Goal: Transaction & Acquisition: Purchase product/service

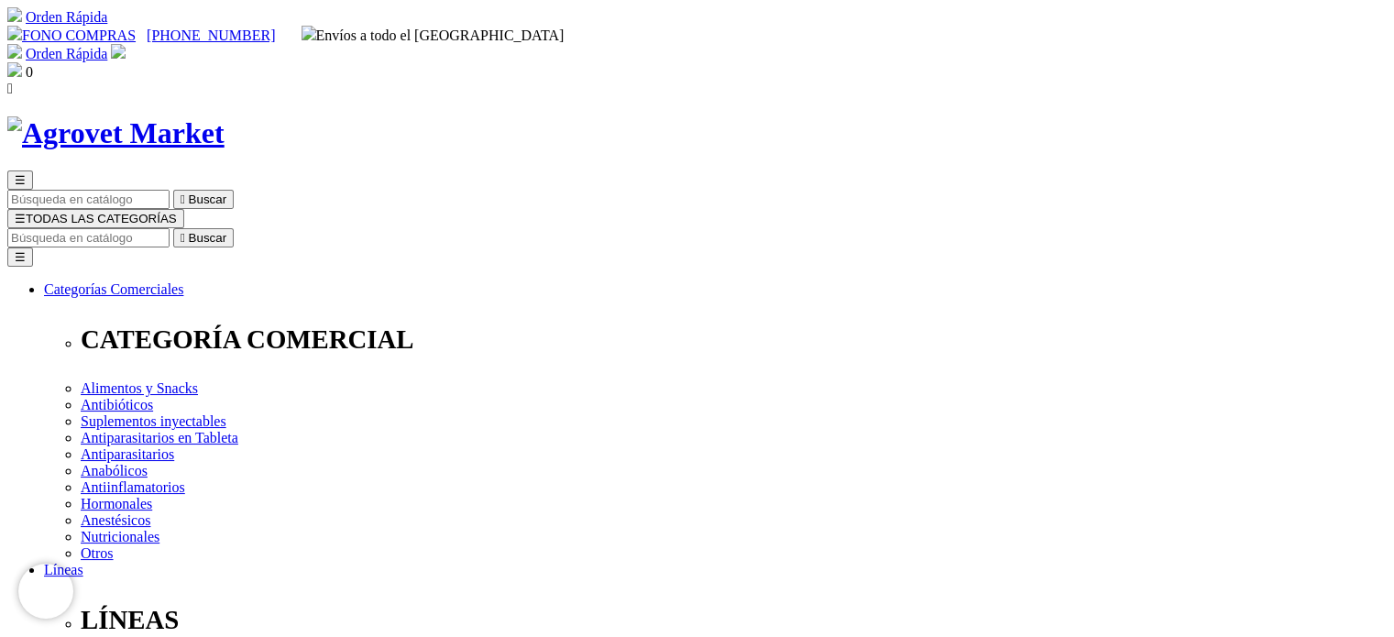
click at [184, 209] on button "☰ TODAS LAS CATEGORÍAS" at bounding box center [95, 218] width 177 height 19
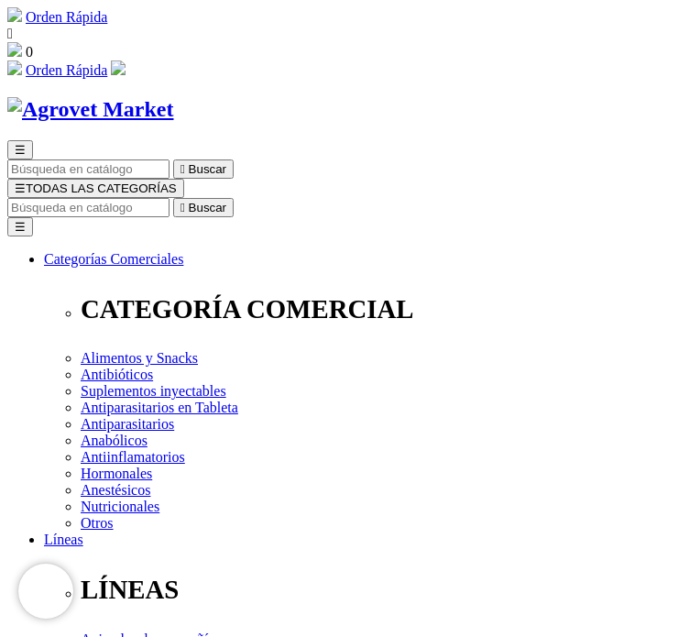
click at [170, 198] on input "Buscar" at bounding box center [88, 207] width 162 height 19
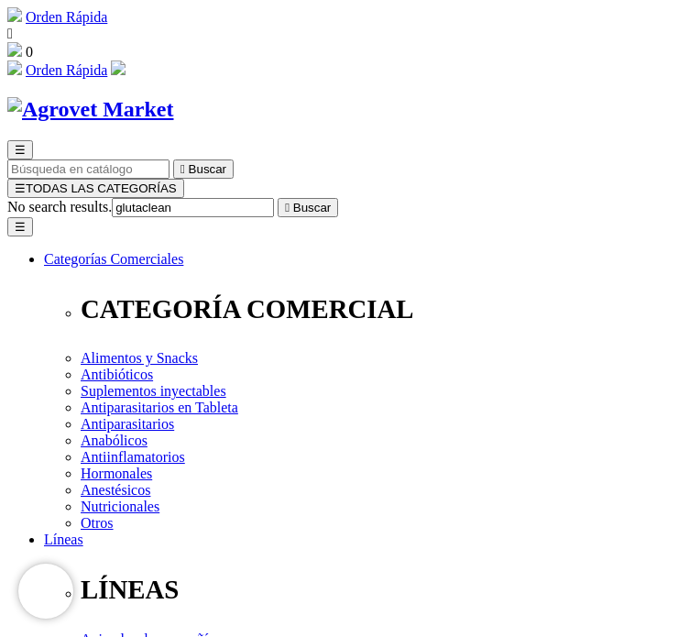
type input "glutaclean"
click at [278, 198] on button " Buscar" at bounding box center [308, 207] width 60 height 19
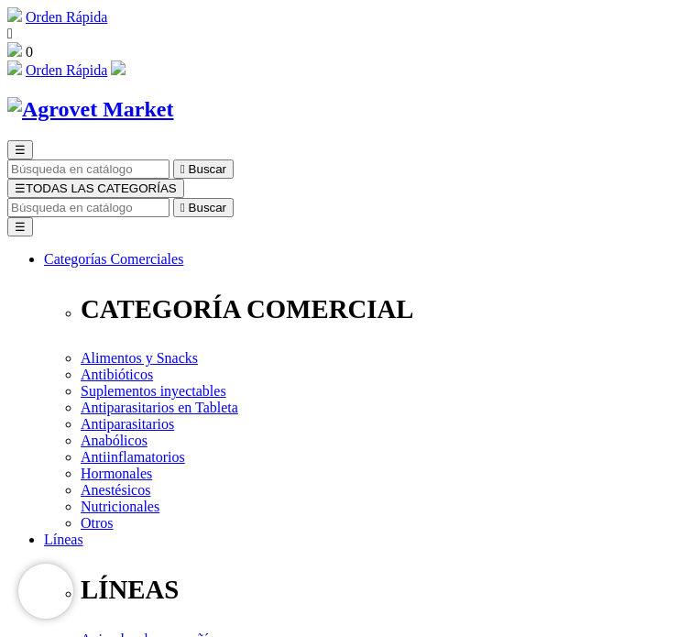
click at [170, 198] on input "Buscar" at bounding box center [88, 207] width 162 height 19
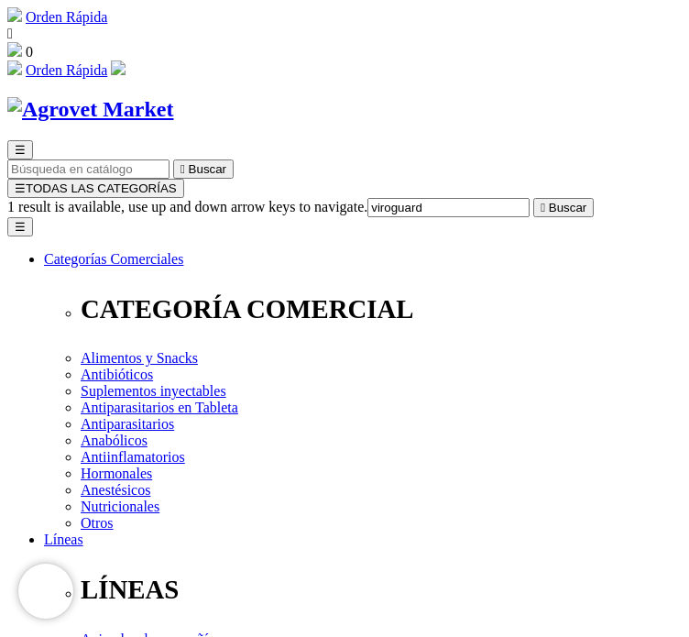
type input "viroguard"
click at [533, 198] on button " Buscar" at bounding box center [563, 207] width 60 height 19
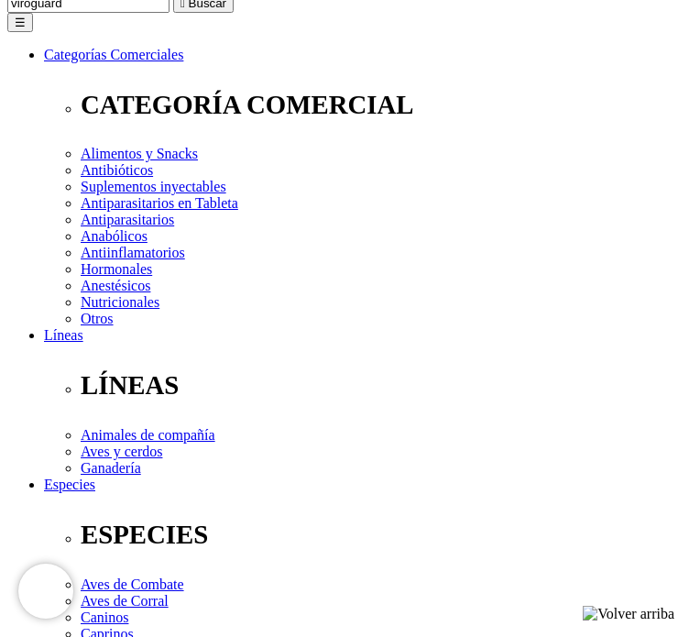
scroll to position [205, 0]
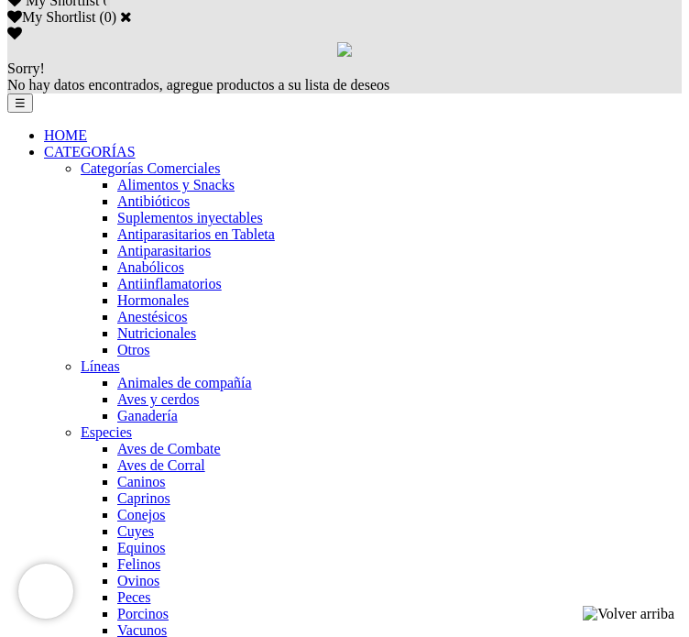
scroll to position [1261, 0]
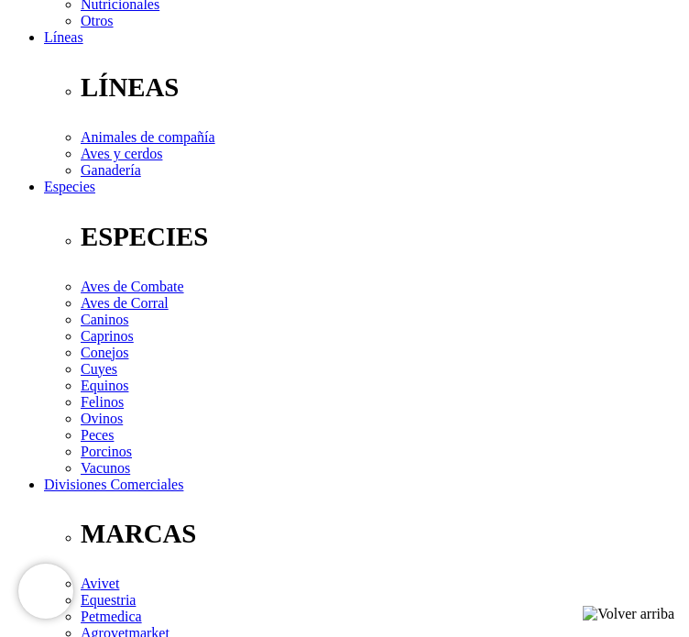
scroll to position [501, 0]
